Goal: Find specific page/section: Find specific page/section

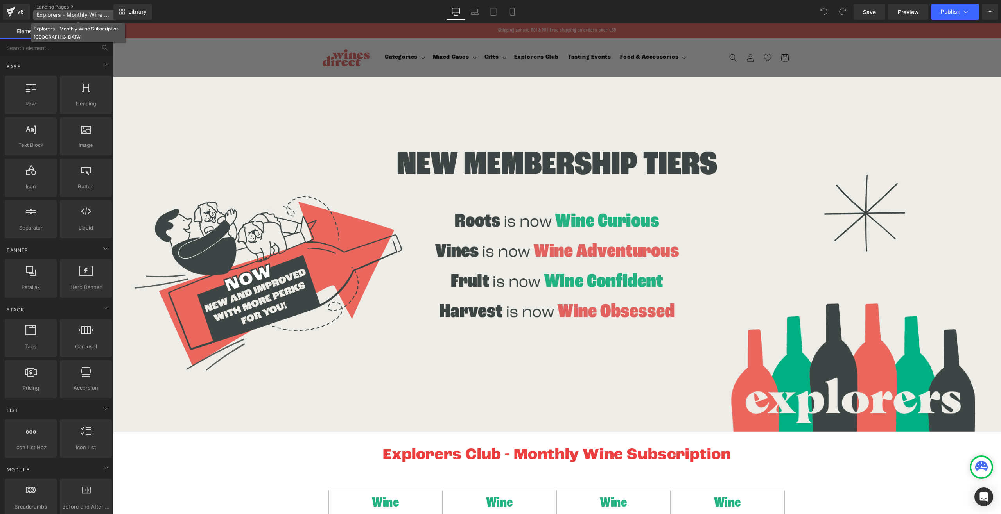
click at [98, 15] on span "Explorers - Monthly Wine Subscription [GEOGRAPHIC_DATA]" at bounding box center [73, 15] width 75 height 6
click at [95, 14] on span "Explorers - Monthly Wine Subscription [GEOGRAPHIC_DATA]" at bounding box center [73, 15] width 75 height 6
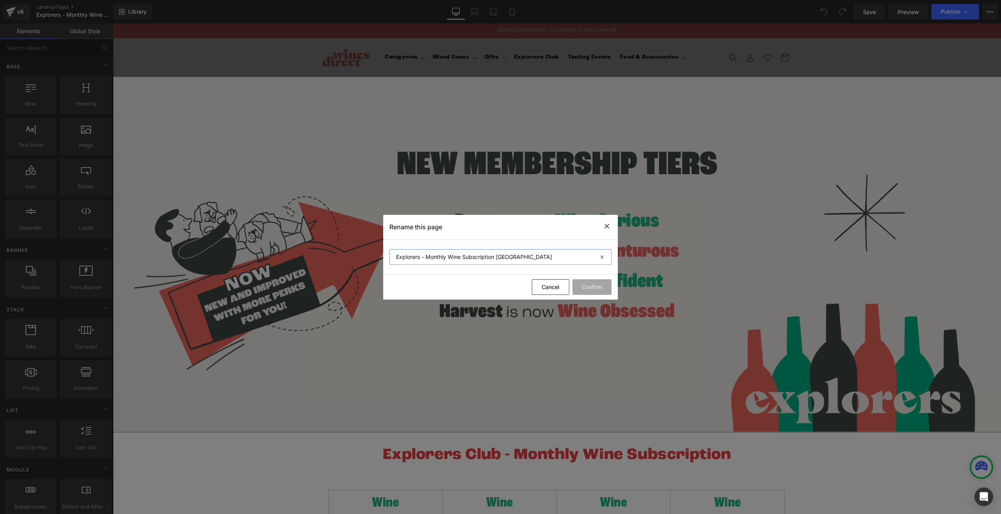
click at [464, 258] on input "Explorers - Monthly Wine Subscription [GEOGRAPHIC_DATA]" at bounding box center [500, 257] width 222 height 16
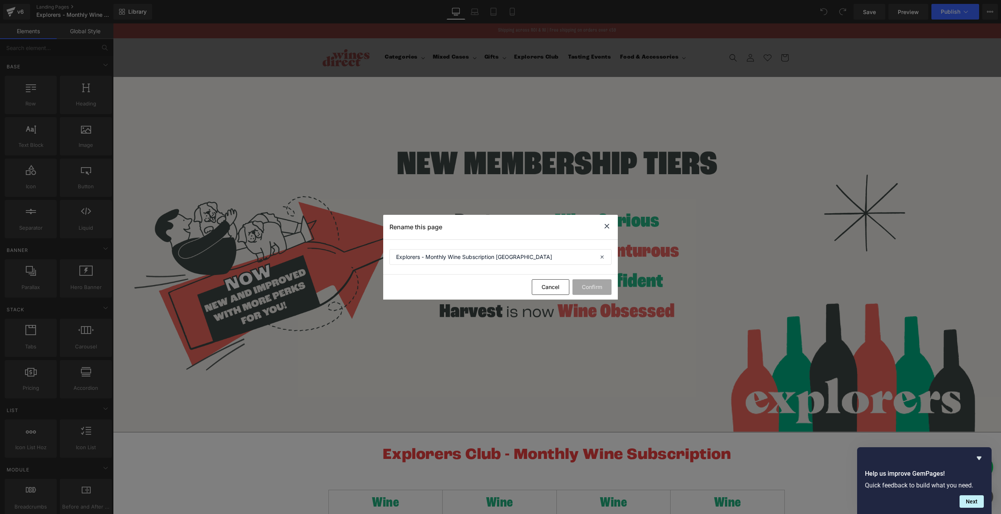
click at [601, 226] on div "Rename this page" at bounding box center [500, 227] width 235 height 25
click at [605, 226] on icon at bounding box center [606, 227] width 9 height 10
